Goal: Information Seeking & Learning: Learn about a topic

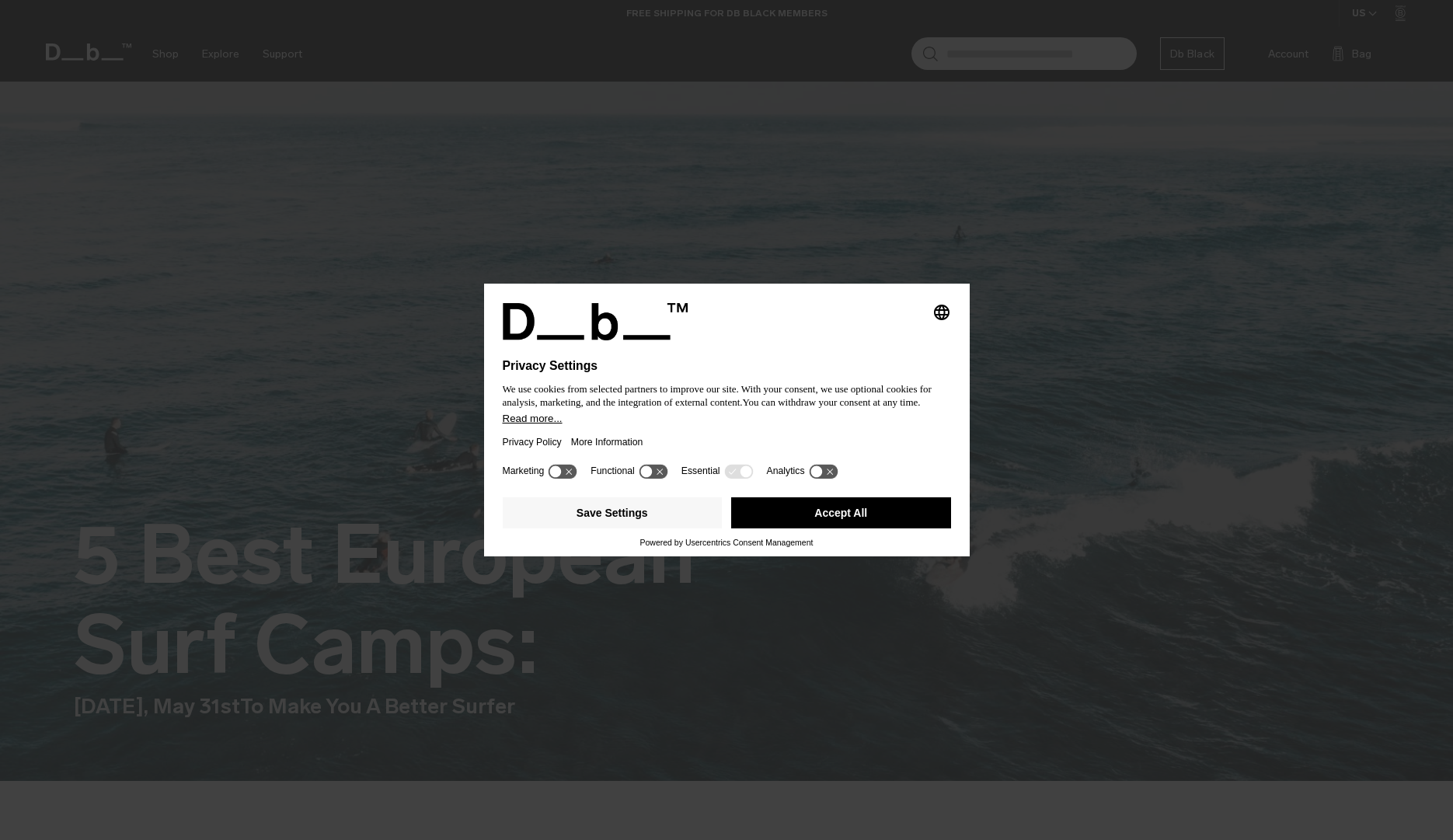
click at [826, 515] on button "Accept All" at bounding box center [842, 513] width 220 height 31
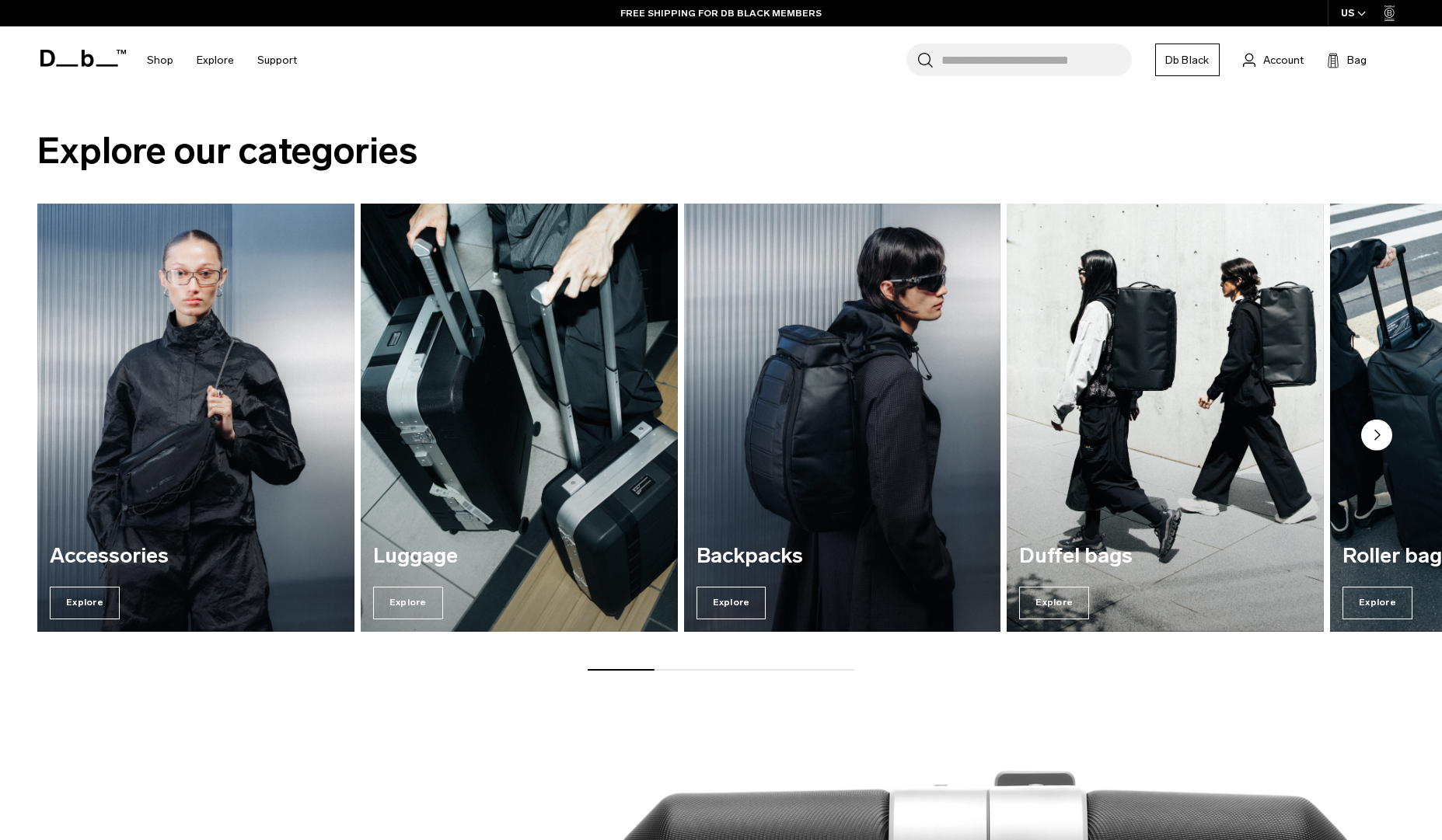
scroll to position [1329, 0]
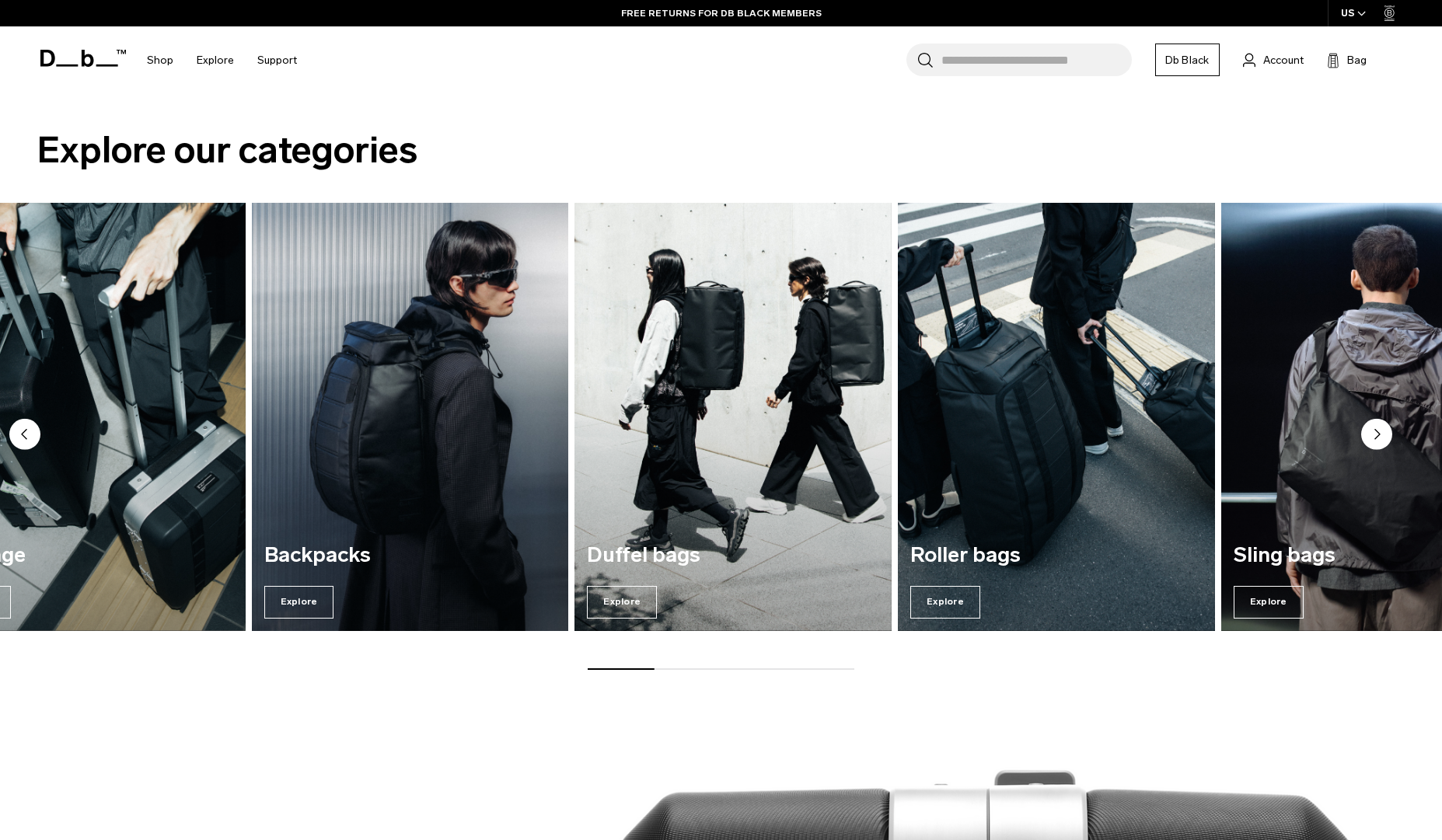
click at [250, 411] on img "3 / 7" at bounding box center [409, 417] width 326 height 441
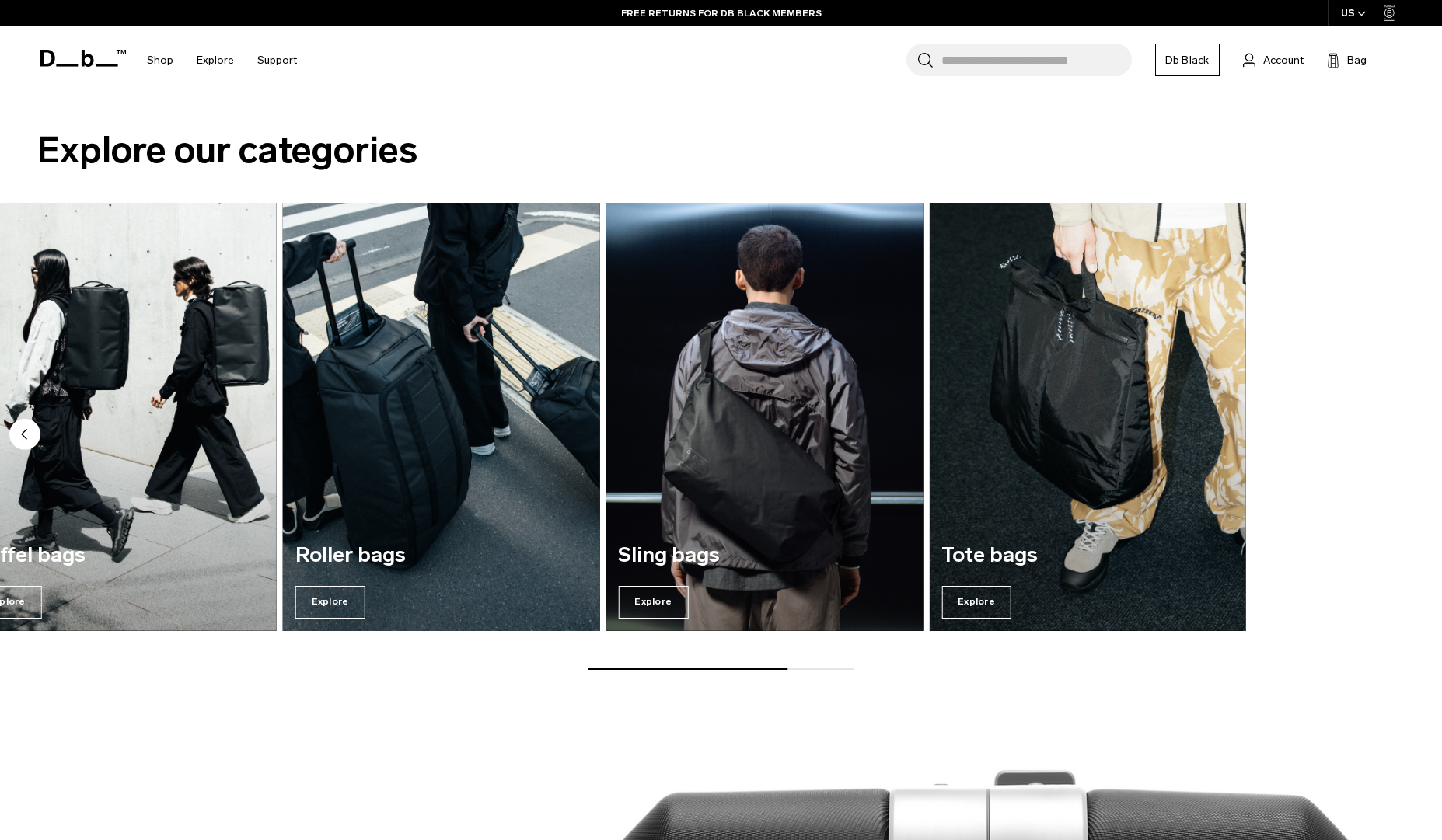
click at [293, 388] on img "5 / 7" at bounding box center [441, 417] width 326 height 441
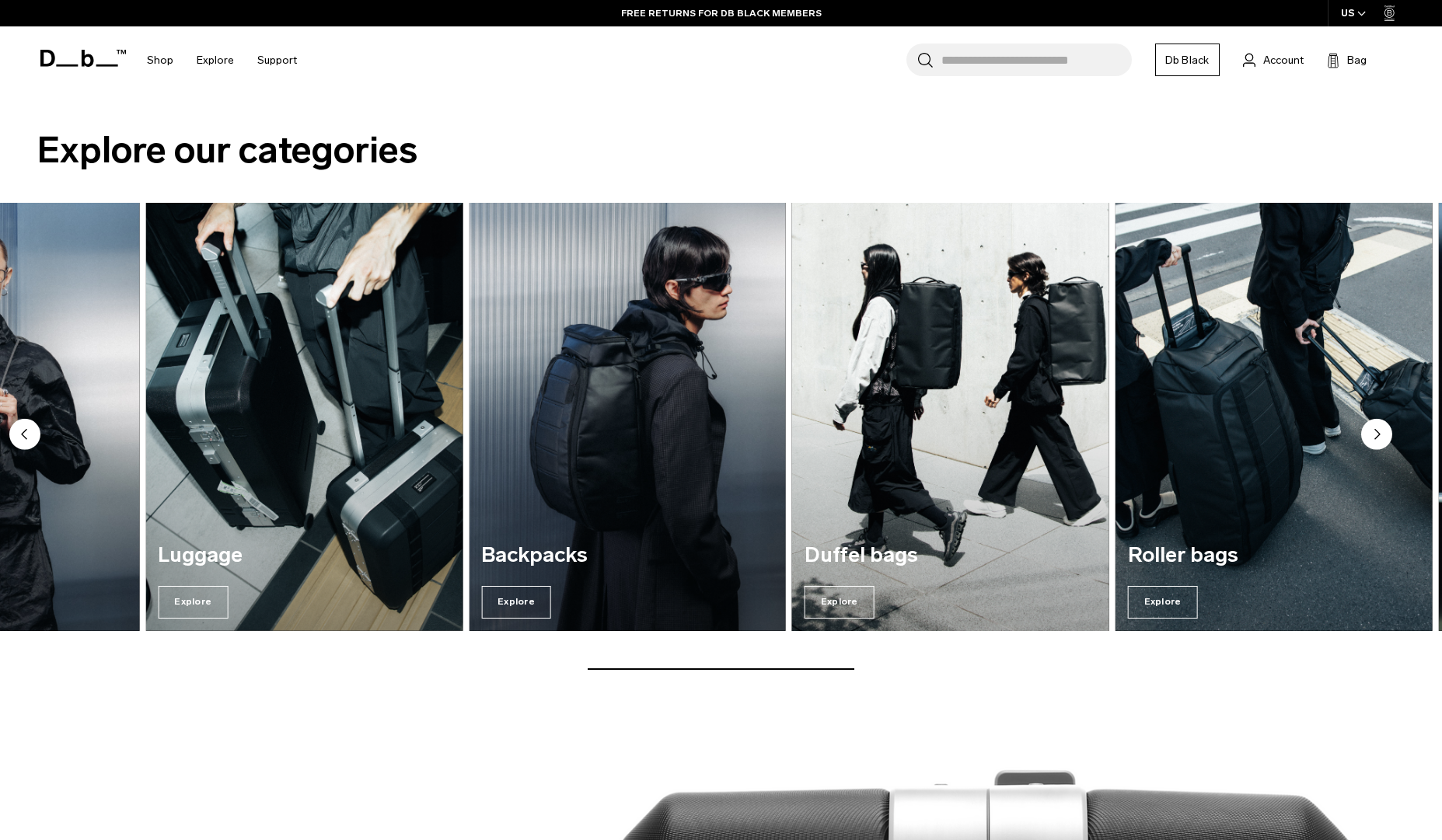
click at [944, 370] on img "4 / 7" at bounding box center [950, 417] width 326 height 441
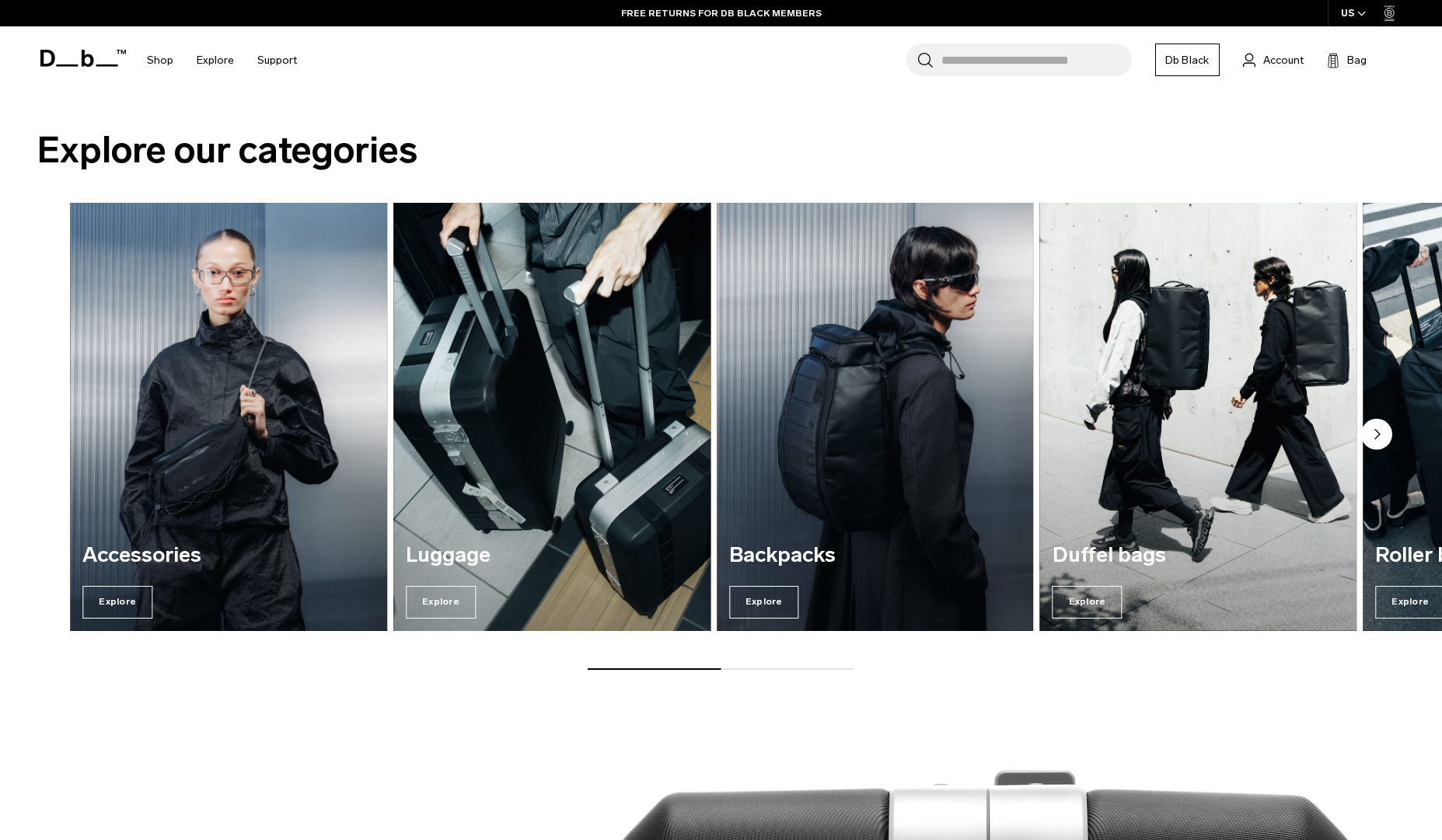
click at [1014, 438] on div "Accessories Explore [GEOGRAPHIC_DATA] Explore Backpacks Explore Duffel bags Exp…" at bounding box center [753, 417] width 1367 height 428
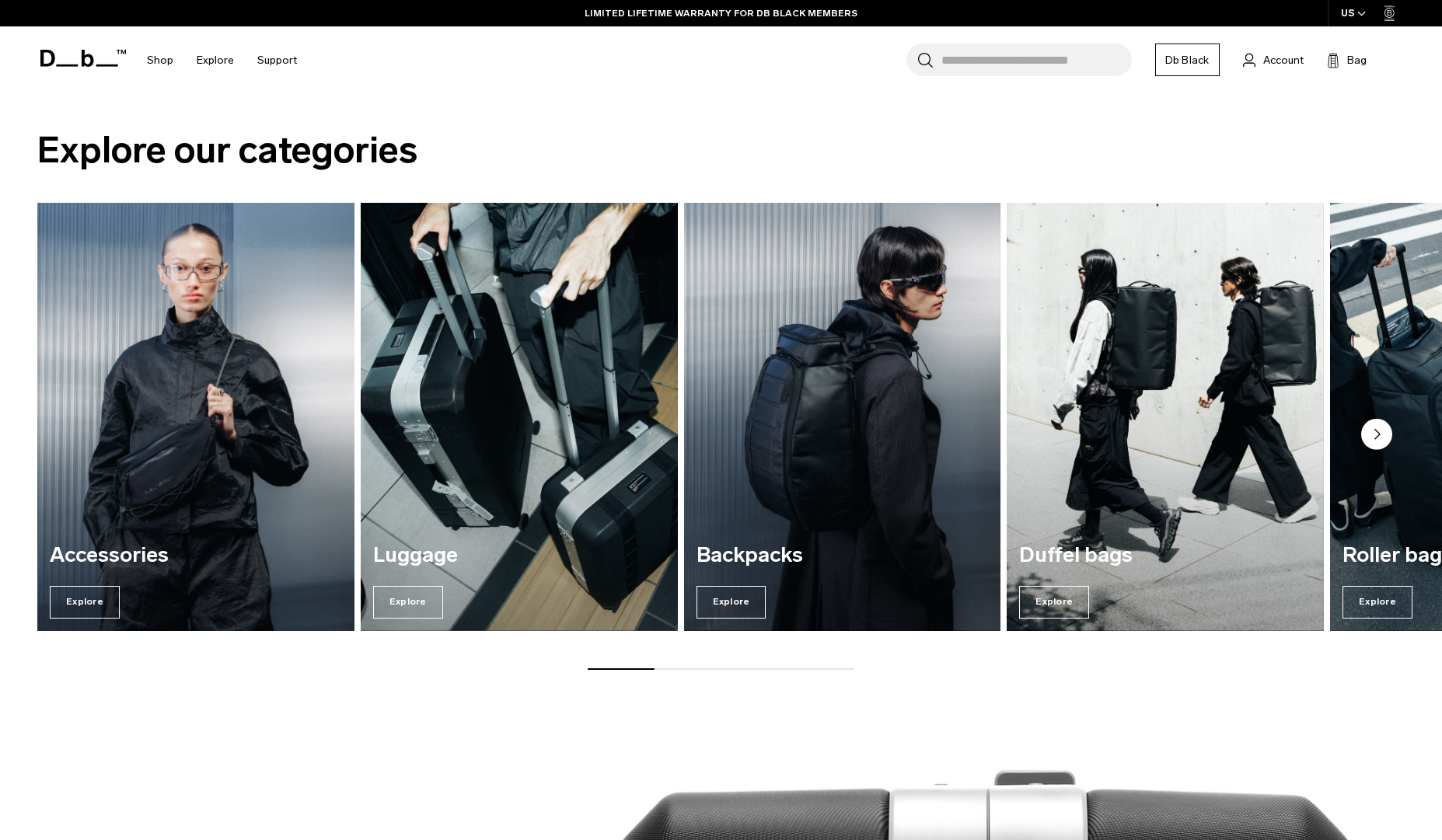
click at [260, 419] on img "1 / 7" at bounding box center [195, 417] width 326 height 441
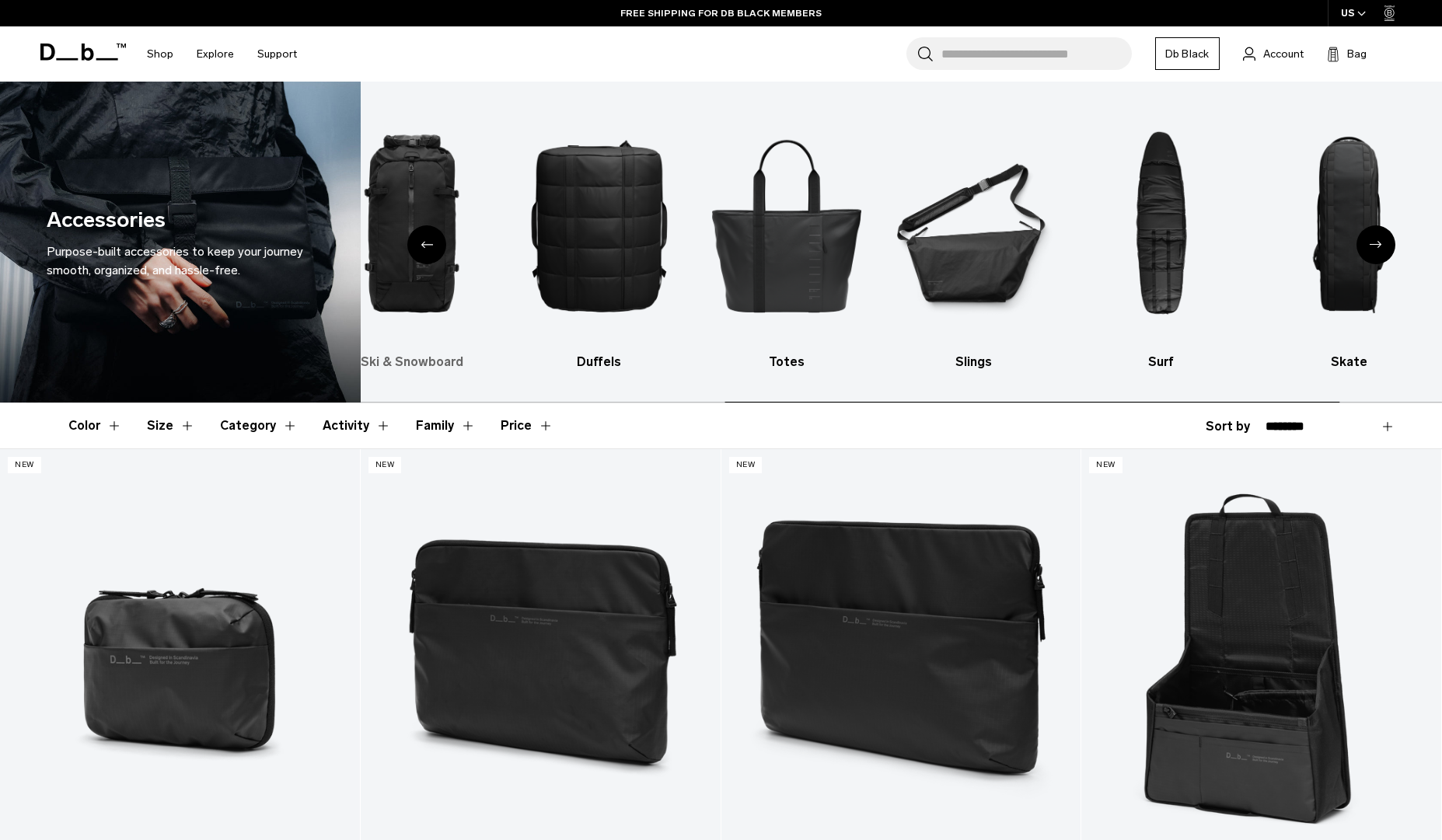
click at [461, 285] on img "4 / 10" at bounding box center [412, 225] width 160 height 240
